Goal: Task Accomplishment & Management: Manage account settings

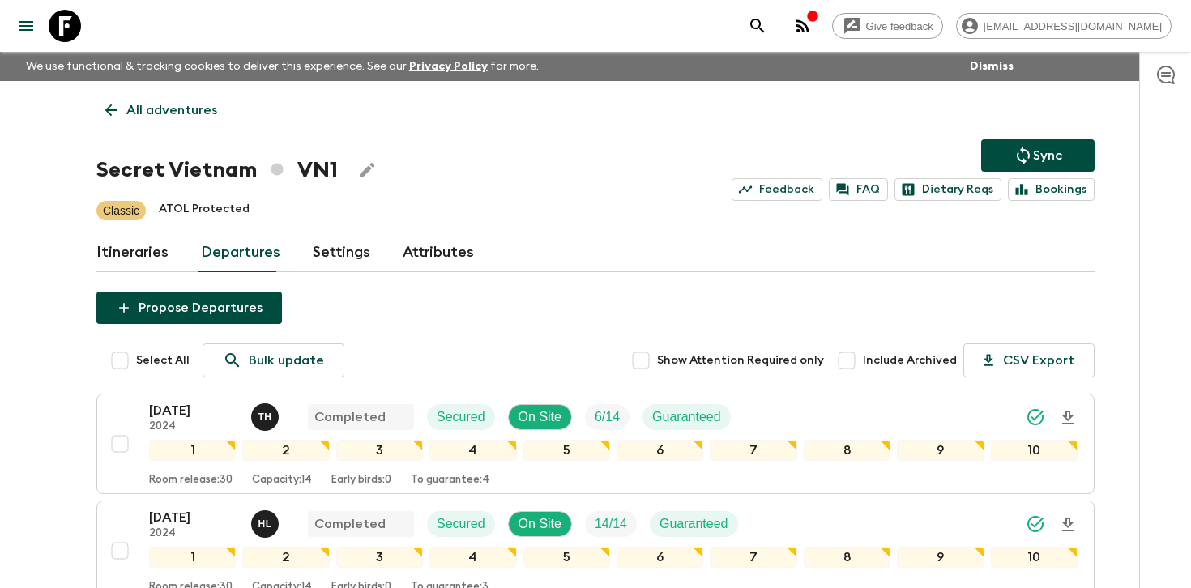
click at [1147, 232] on div at bounding box center [1165, 320] width 52 height 536
click at [727, 191] on div "Secret Vietnam VN1 Sync Feedback FAQ Dietary Reqs Bookings" at bounding box center [595, 170] width 998 height 62
click at [667, 190] on div "Secret Vietnam VN1 Sync Feedback FAQ Dietary Reqs Bookings" at bounding box center [595, 170] width 998 height 62
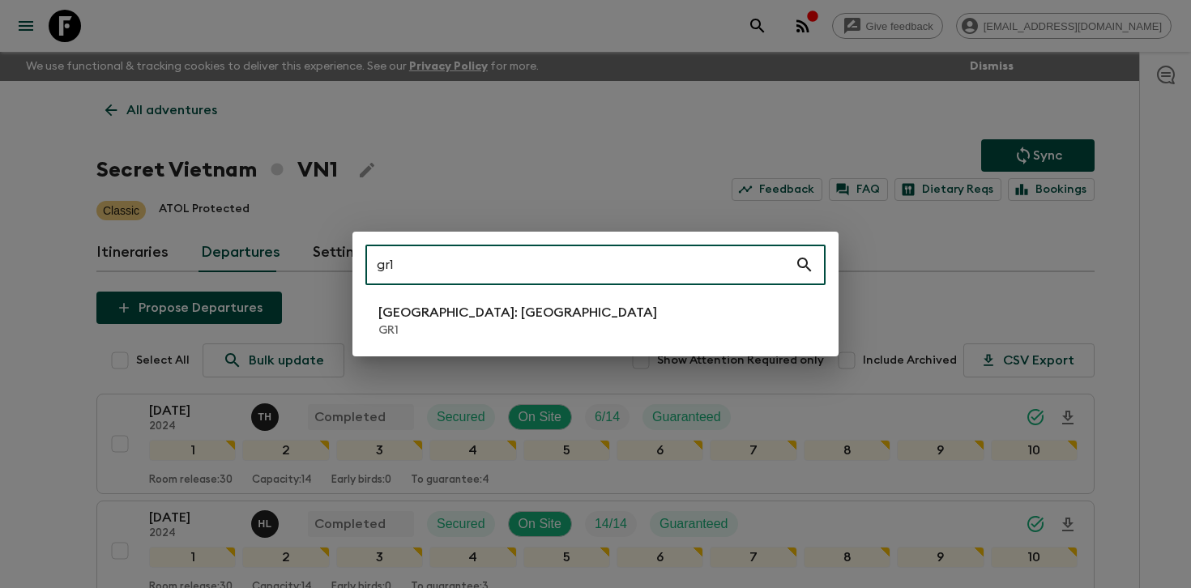
type input "gr1"
click at [479, 326] on p "GR1" at bounding box center [517, 330] width 279 height 16
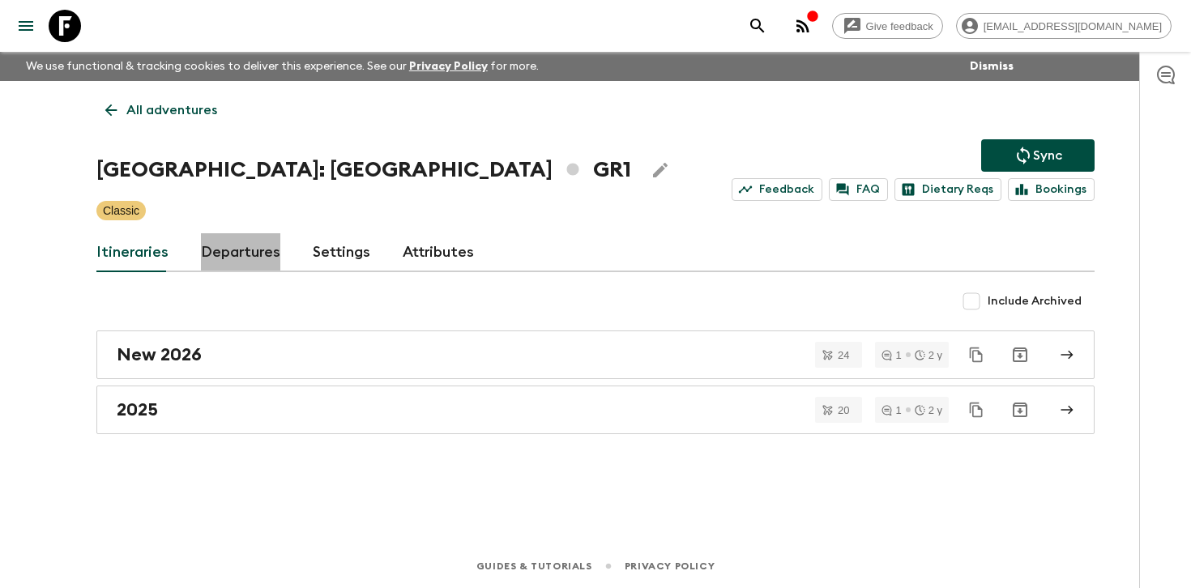
click at [244, 244] on link "Departures" at bounding box center [240, 252] width 79 height 39
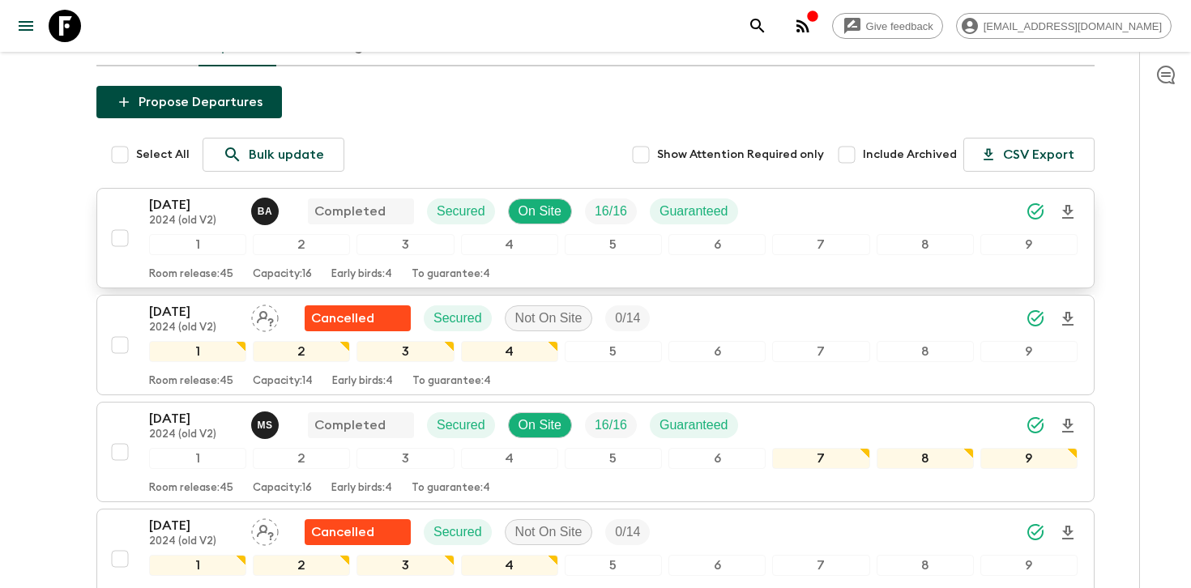
scroll to position [198, 0]
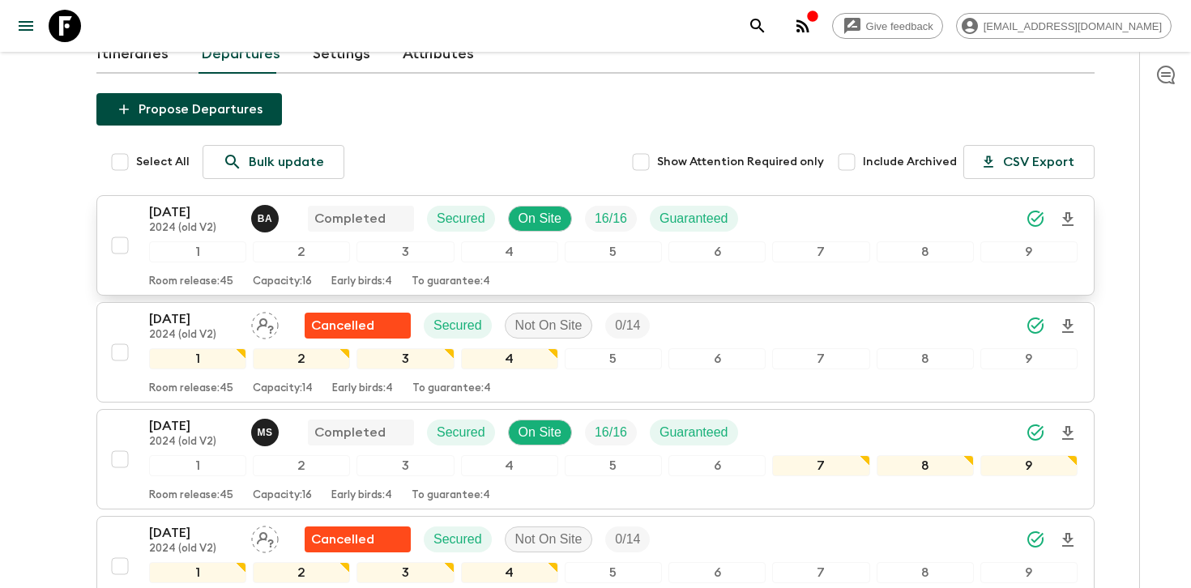
click at [121, 245] on input "checkbox" at bounding box center [120, 245] width 32 height 32
checkbox input "true"
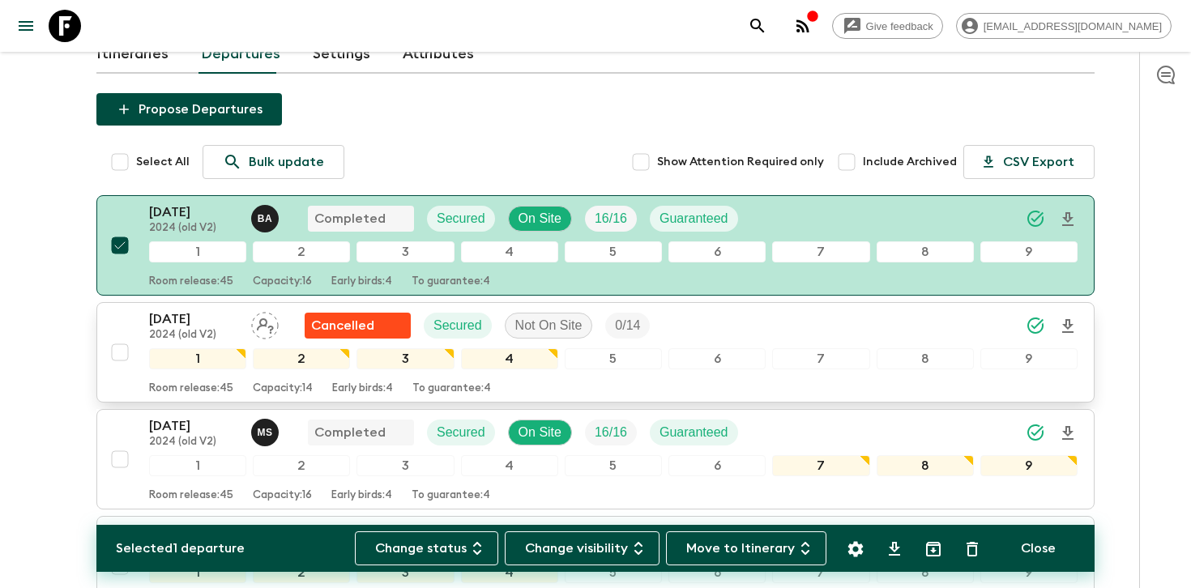
click at [117, 357] on input "checkbox" at bounding box center [120, 352] width 32 height 32
checkbox input "true"
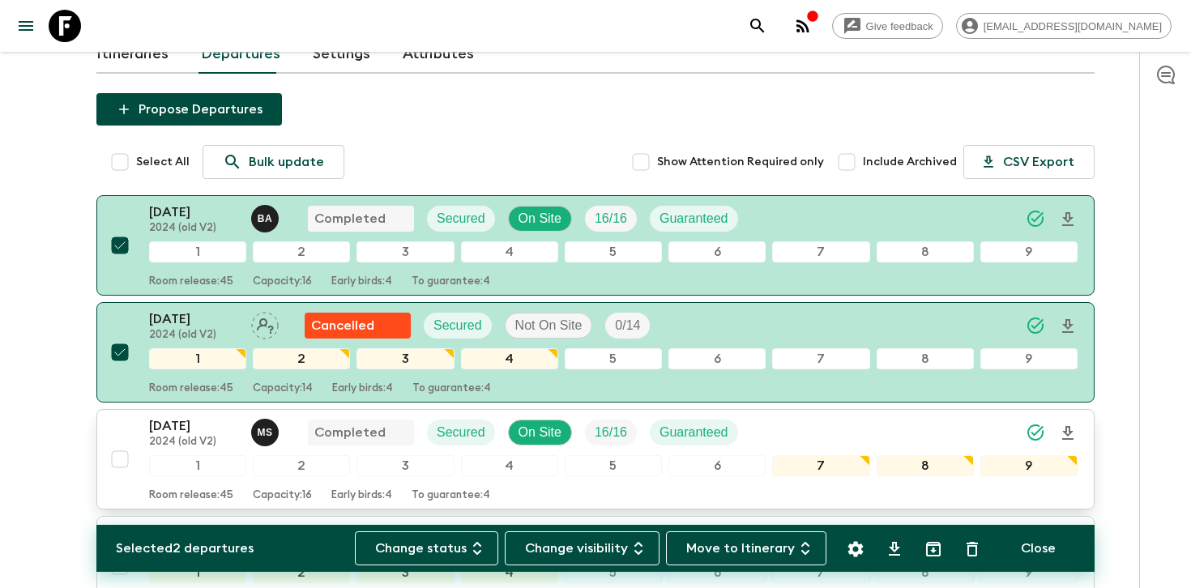
click at [121, 462] on input "checkbox" at bounding box center [120, 459] width 32 height 32
checkbox input "true"
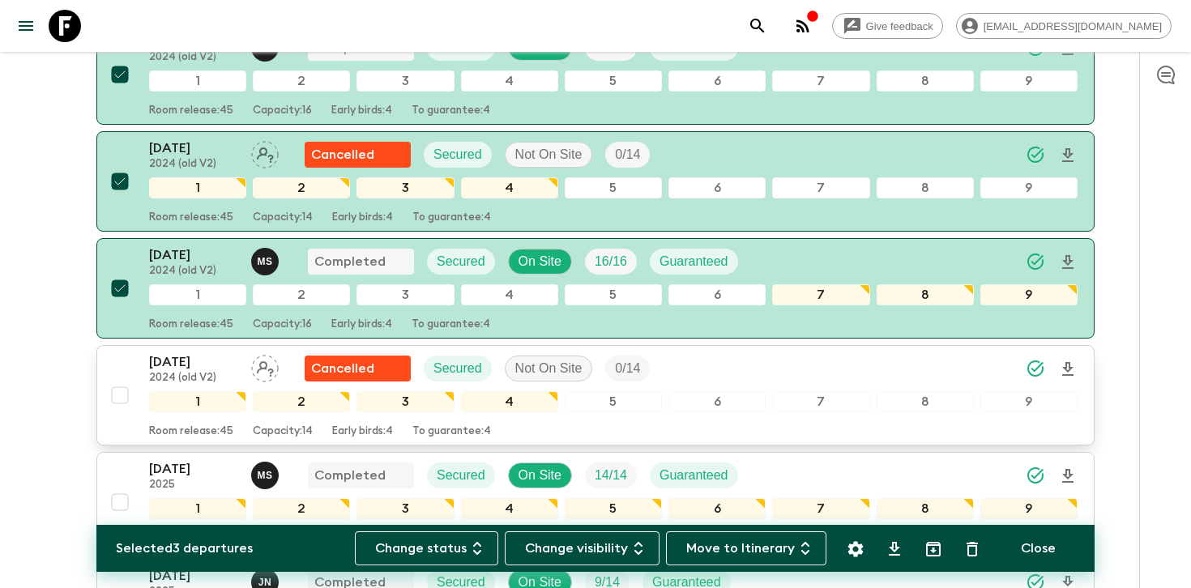
scroll to position [381, 0]
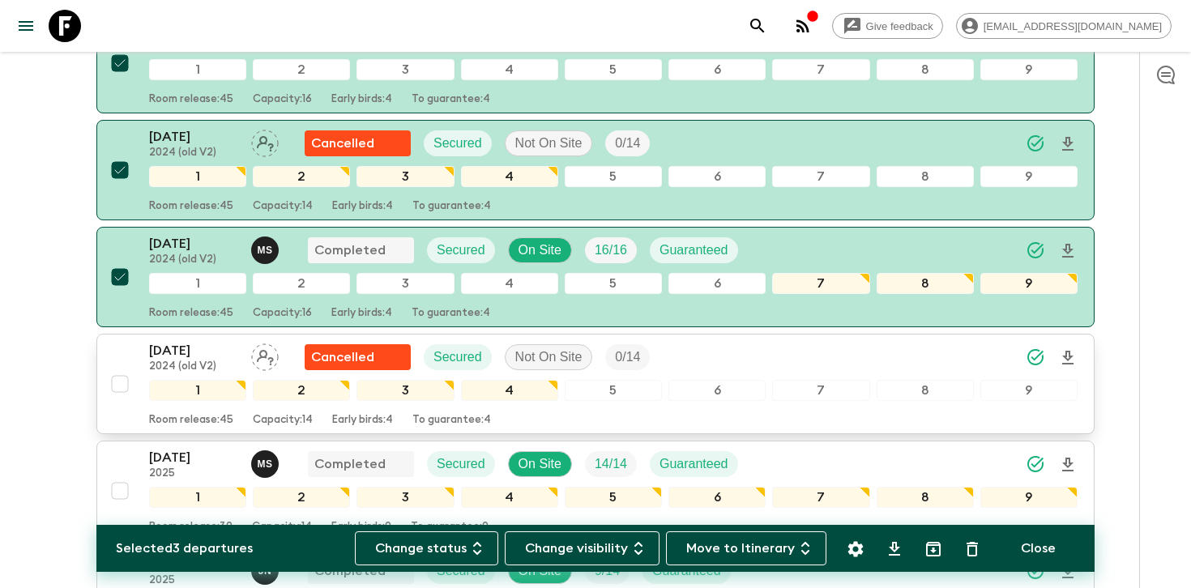
click at [117, 388] on input "checkbox" at bounding box center [120, 384] width 32 height 32
checkbox input "true"
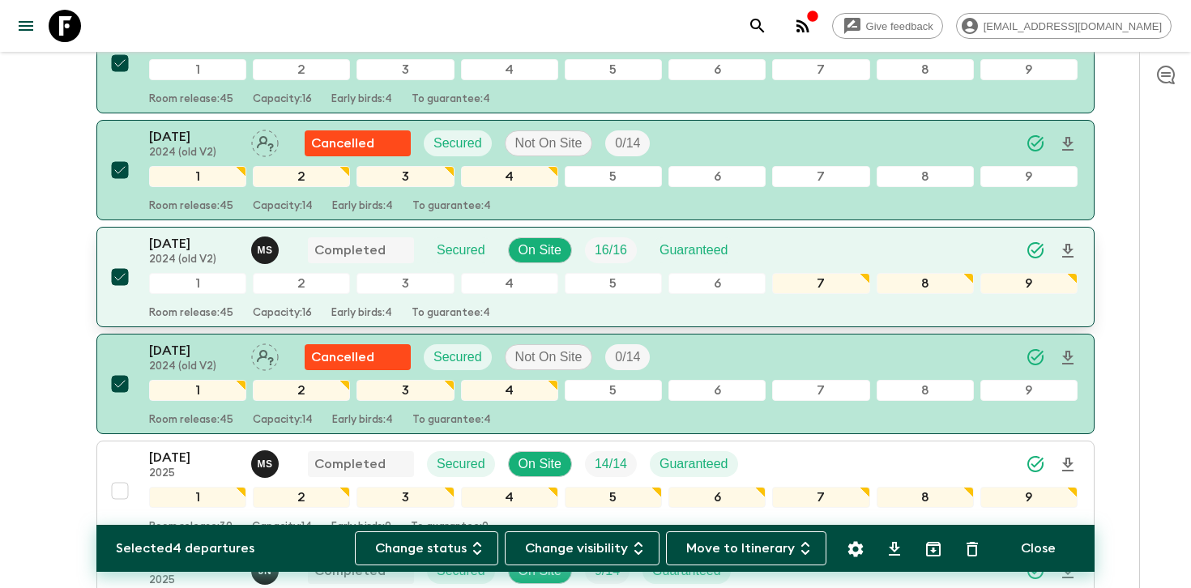
scroll to position [0, 0]
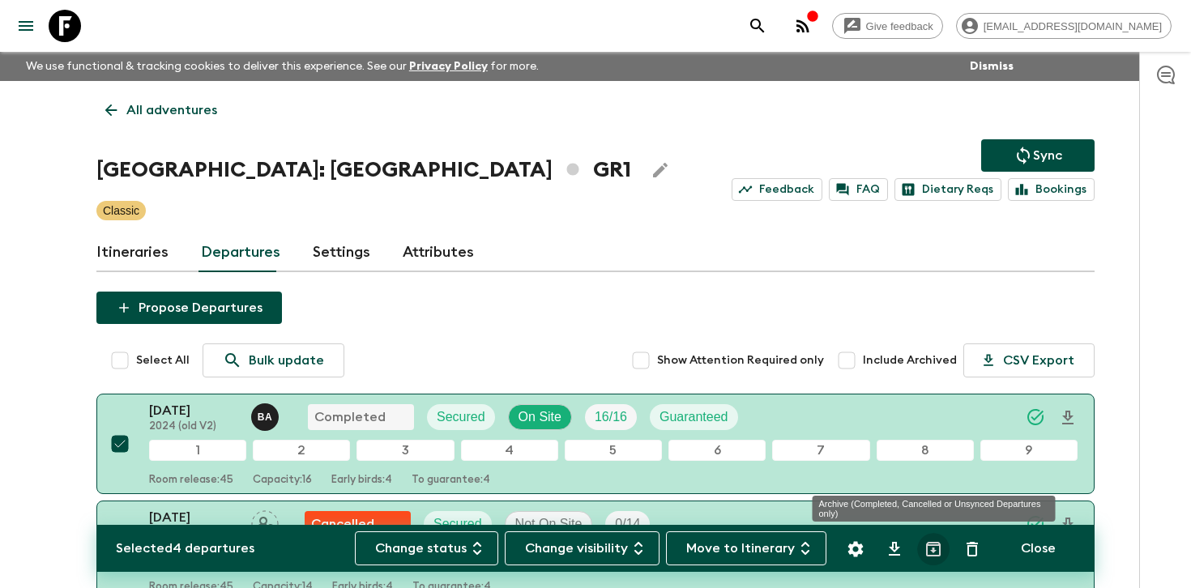
click at [934, 548] on icon "Archive (Completed, Cancelled or Unsynced Departures only)" at bounding box center [933, 549] width 15 height 15
checkbox input "false"
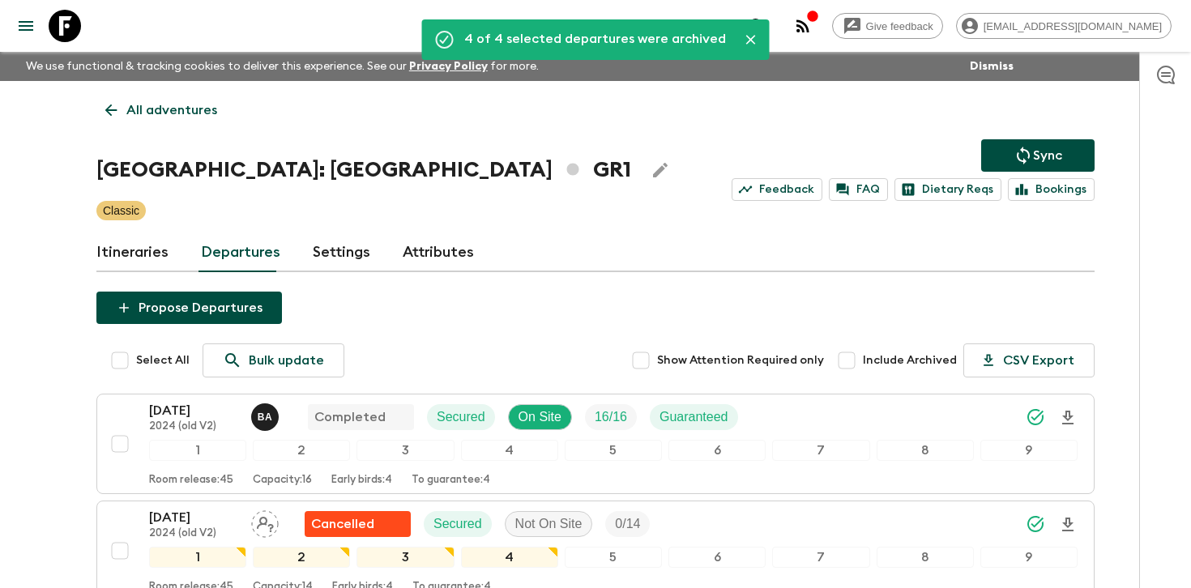
click at [1152, 348] on div at bounding box center [1165, 320] width 52 height 536
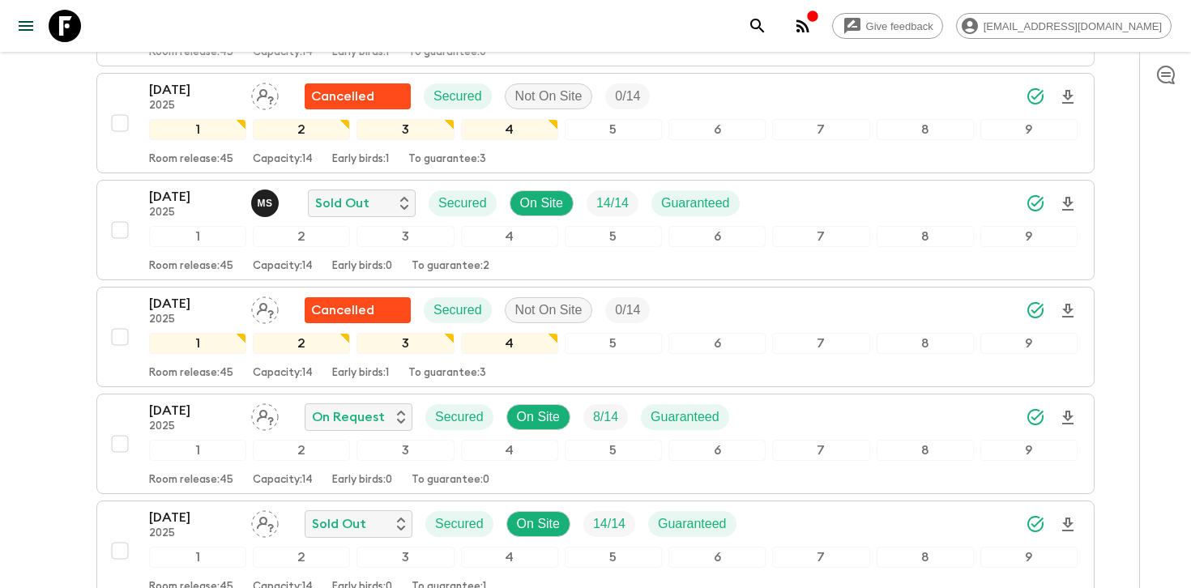
scroll to position [1605, 0]
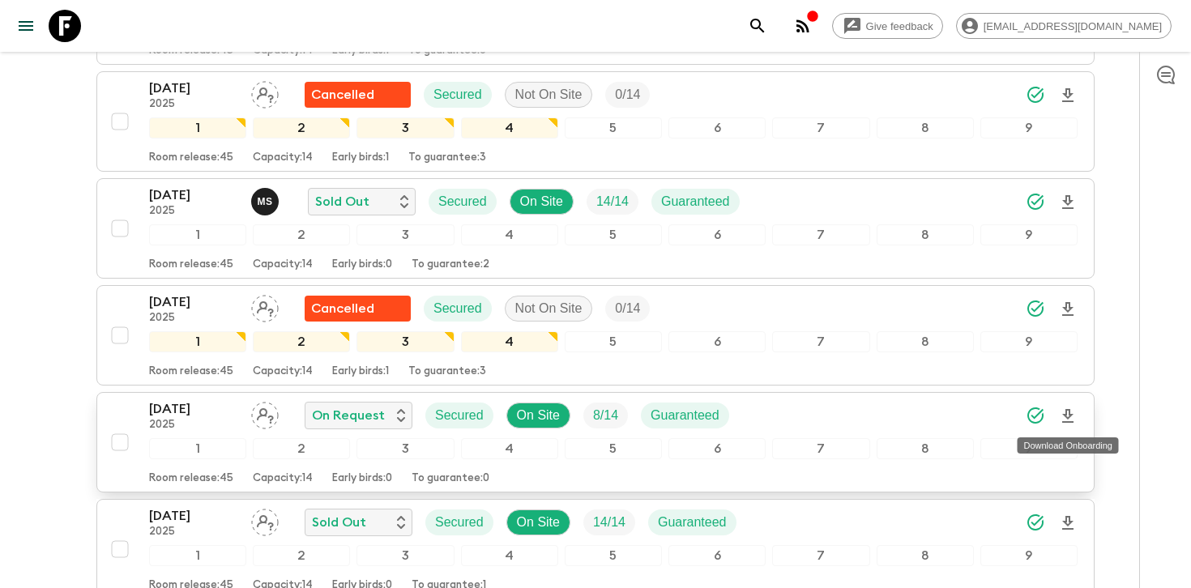
click at [1067, 414] on icon "Download Onboarding" at bounding box center [1067, 416] width 19 height 19
